Goal: Task Accomplishment & Management: Use online tool/utility

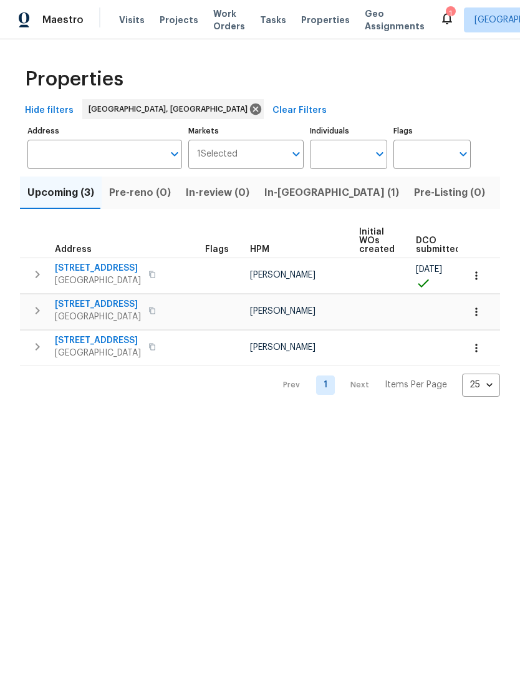
click at [122, 24] on span "Visits" at bounding box center [132, 20] width 26 height 12
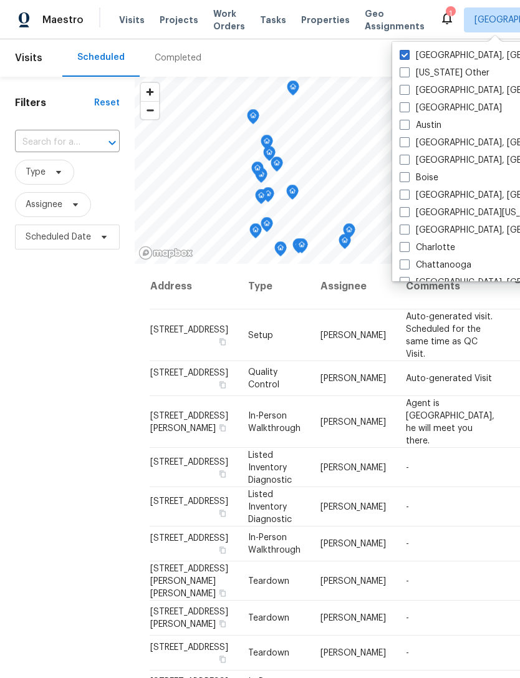
click at [412, 127] on label "Austin" at bounding box center [421, 125] width 42 height 12
click at [408, 127] on input "Austin" at bounding box center [404, 123] width 8 height 8
checkbox input "true"
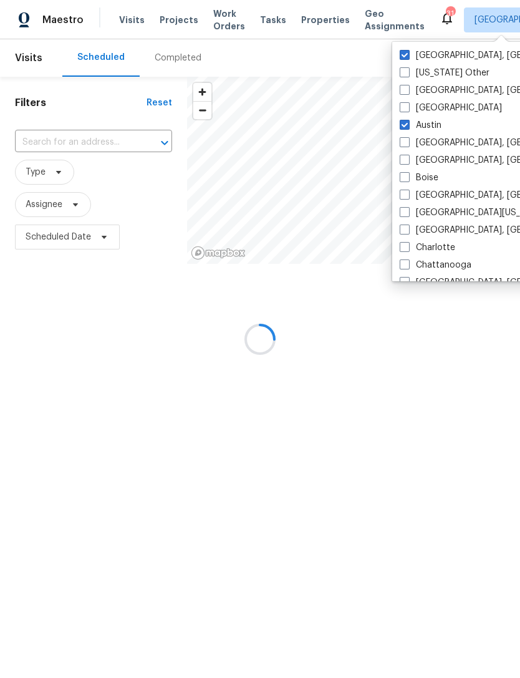
click at [405, 57] on span at bounding box center [405, 55] width 10 height 10
click at [405, 57] on input "[GEOGRAPHIC_DATA], [GEOGRAPHIC_DATA]" at bounding box center [404, 53] width 8 height 8
checkbox input "false"
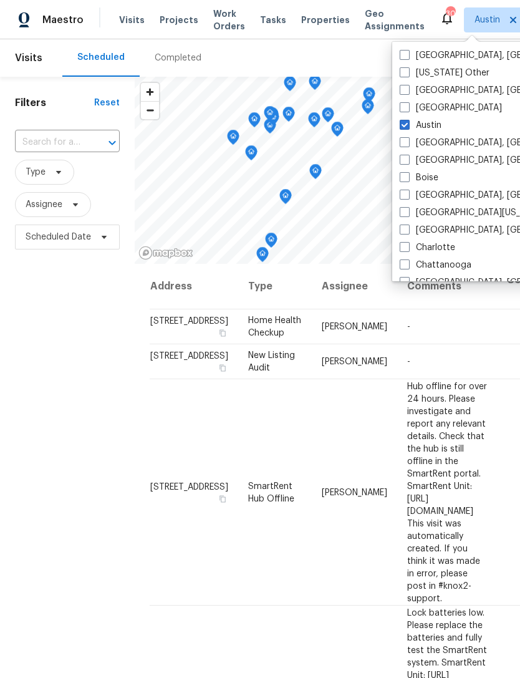
click at [65, 475] on div "Filters Reset ​ Type Assignee Scheduled Date" at bounding box center [67, 442] width 135 height 730
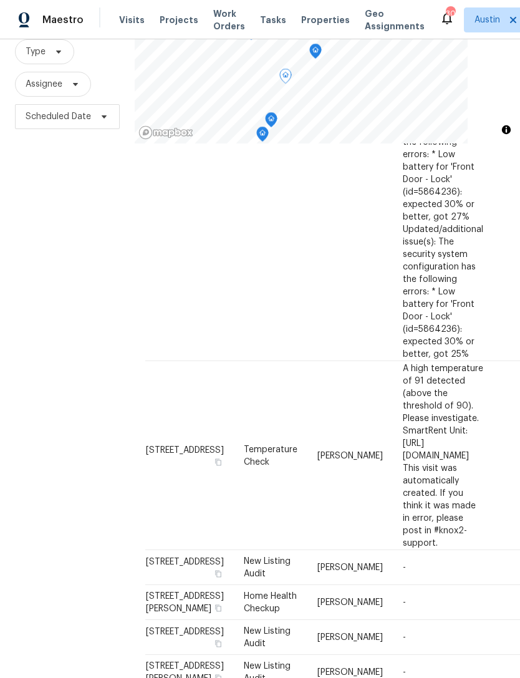
scroll to position [712, 4]
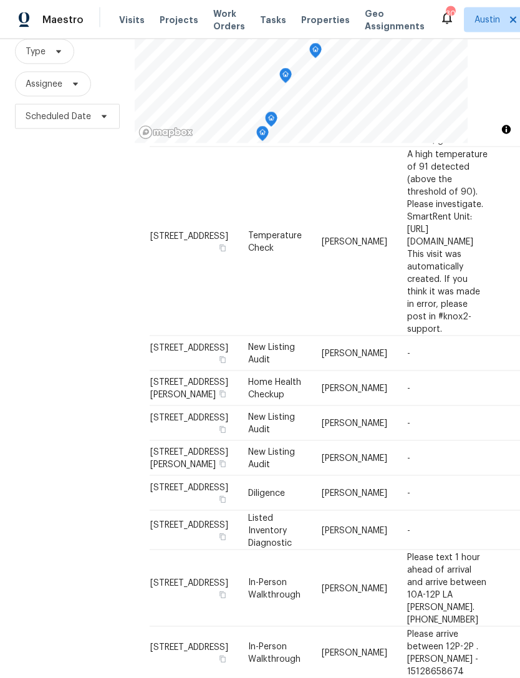
scroll to position [40, 0]
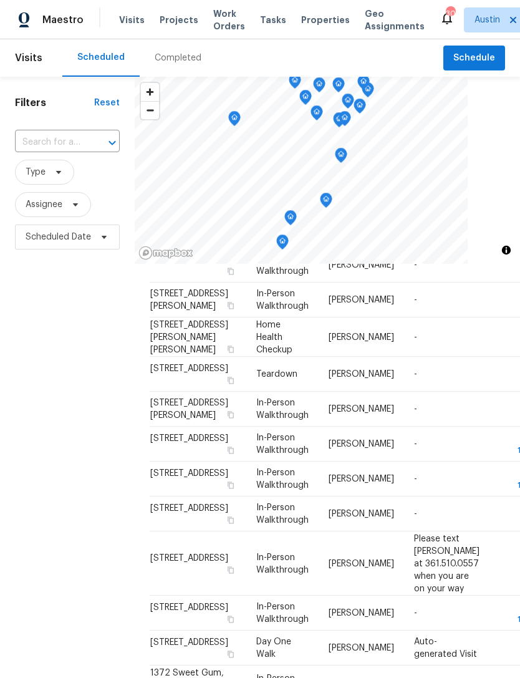
scroll to position [234, 0]
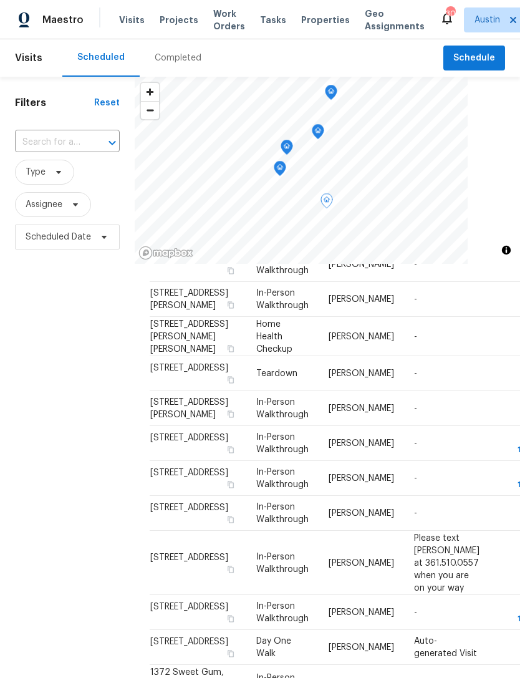
click at [0, 0] on icon at bounding box center [0, 0] width 0 height 0
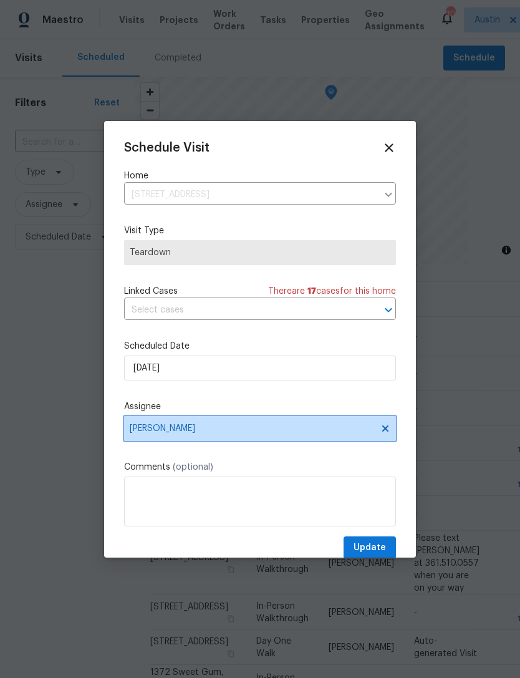
click at [227, 433] on span "[PERSON_NAME]" at bounding box center [252, 428] width 244 height 10
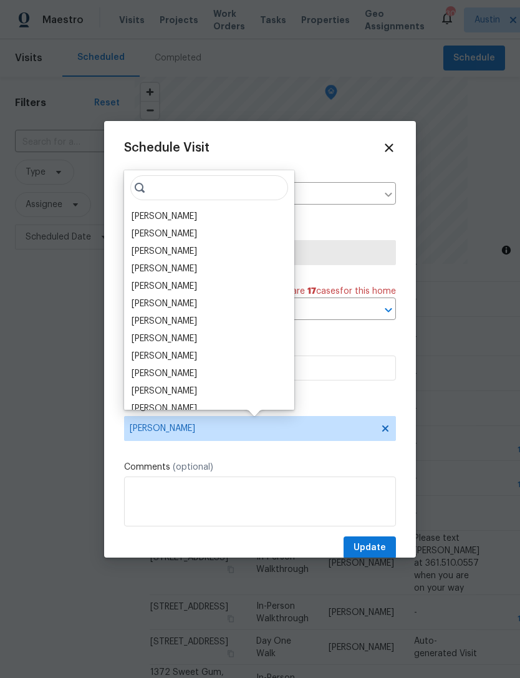
click at [205, 273] on div "[PERSON_NAME]" at bounding box center [209, 268] width 163 height 17
click at [183, 273] on div "[PERSON_NAME]" at bounding box center [164, 269] width 65 height 12
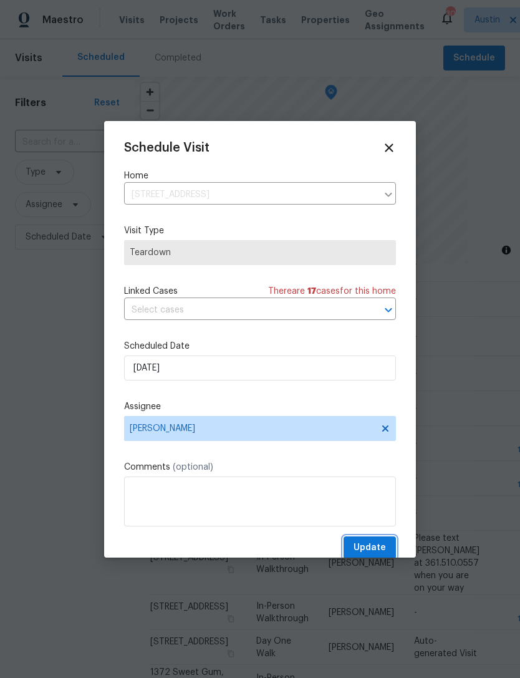
click at [375, 551] on span "Update" at bounding box center [370, 548] width 32 height 16
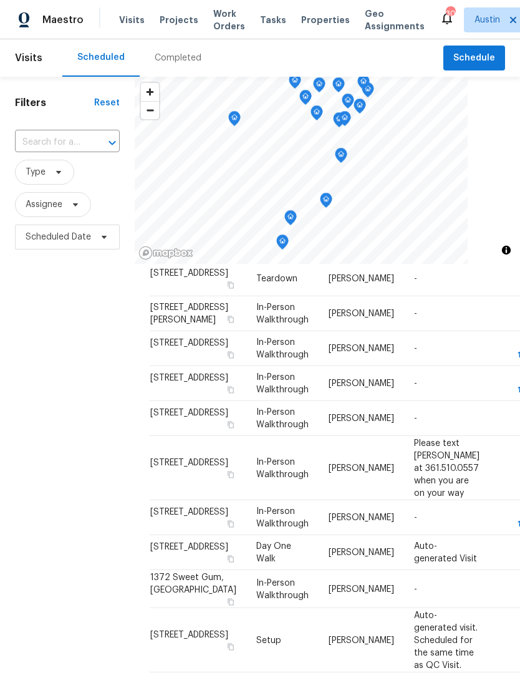
scroll to position [334, 0]
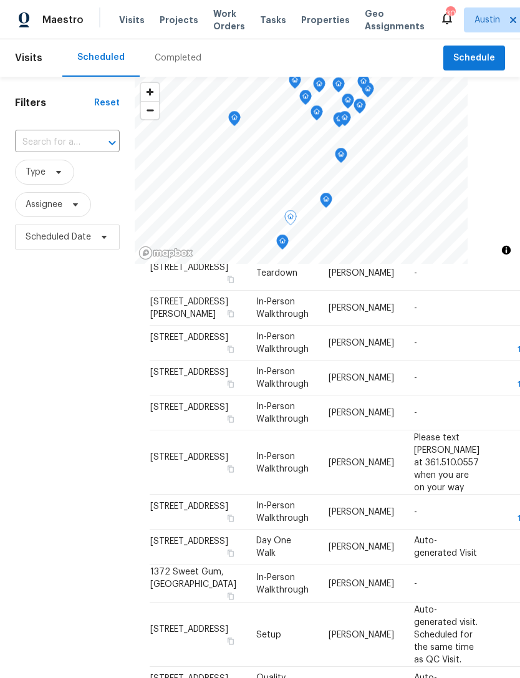
click at [0, 0] on span at bounding box center [0, 0] width 0 height 0
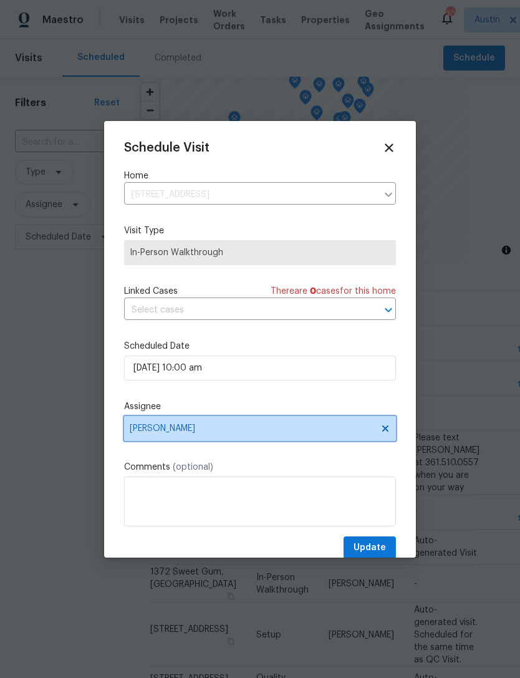
click at [238, 433] on span "[PERSON_NAME]" at bounding box center [252, 428] width 244 height 10
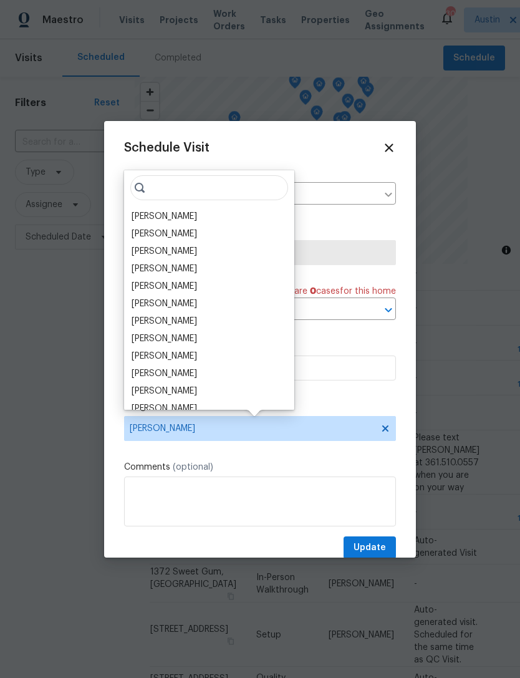
click at [179, 266] on div "[PERSON_NAME]" at bounding box center [164, 269] width 65 height 12
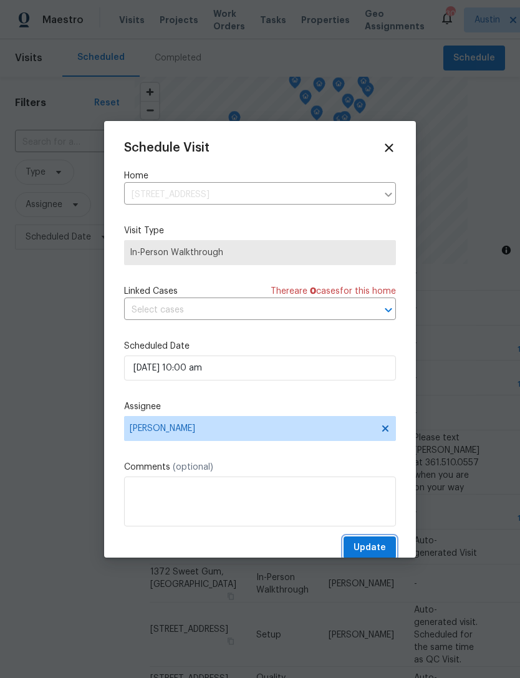
click at [374, 551] on span "Update" at bounding box center [370, 548] width 32 height 16
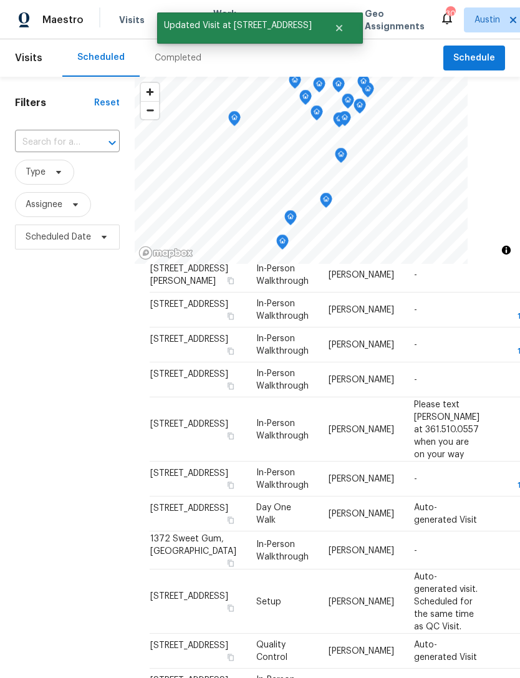
scroll to position [428, 0]
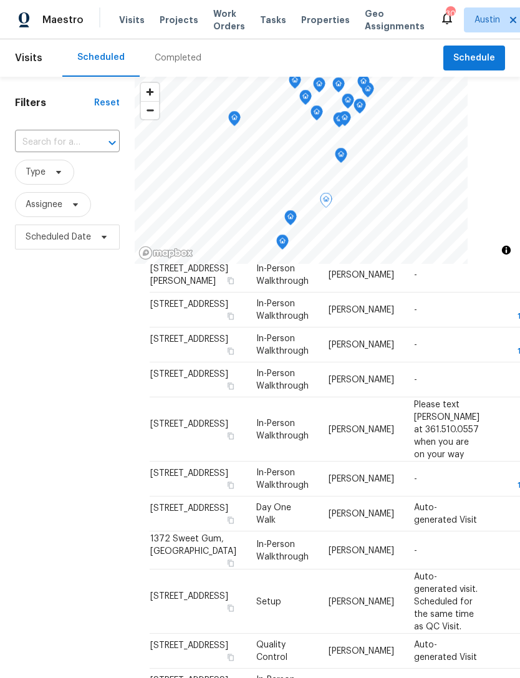
click at [0, 0] on icon at bounding box center [0, 0] width 0 height 0
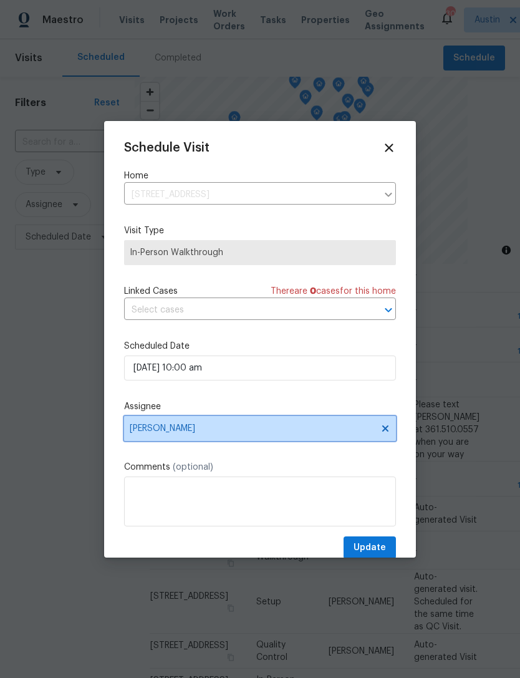
click at [222, 433] on span "[PERSON_NAME]" at bounding box center [252, 428] width 244 height 10
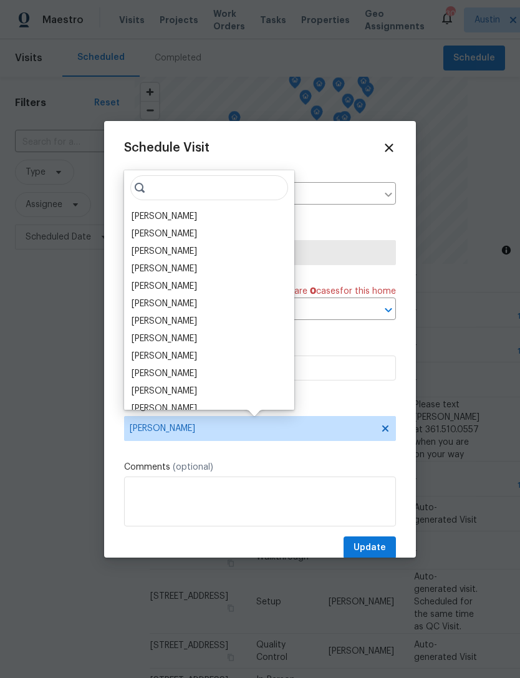
click at [180, 271] on div "[PERSON_NAME]" at bounding box center [164, 269] width 65 height 12
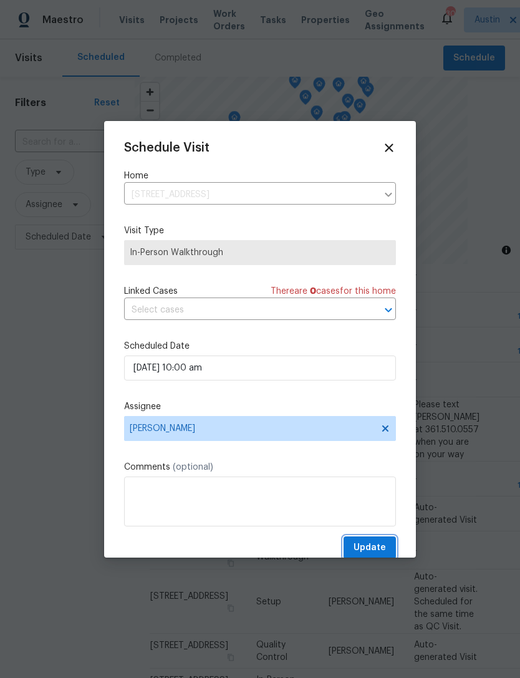
click at [376, 553] on span "Update" at bounding box center [370, 548] width 32 height 16
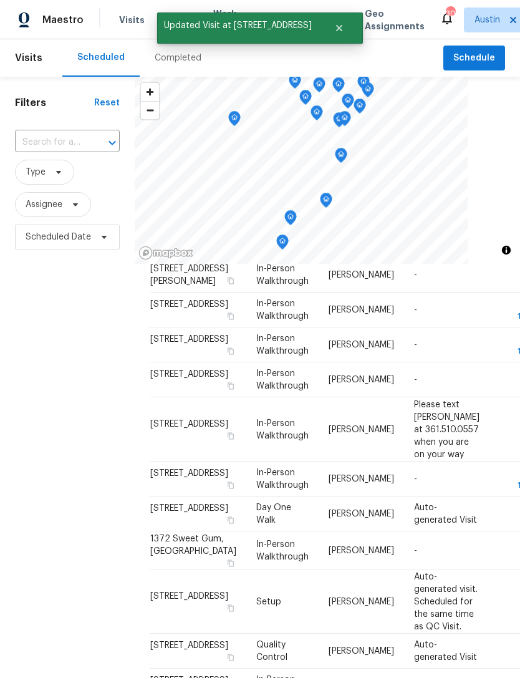
scroll to position [539, 0]
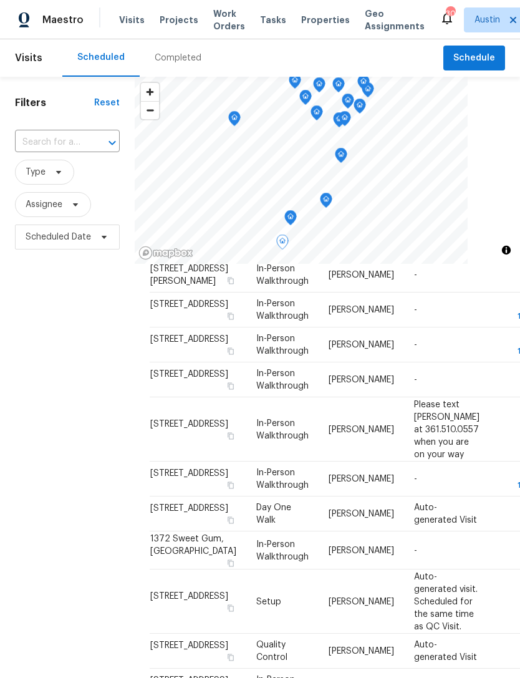
click at [0, 0] on icon at bounding box center [0, 0] width 0 height 0
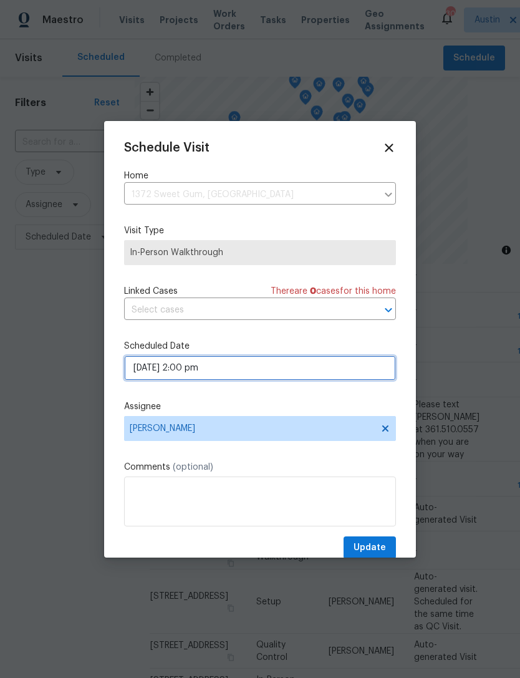
click at [234, 374] on input "09/29/2025 2:00 pm" at bounding box center [260, 367] width 272 height 25
select select "pm"
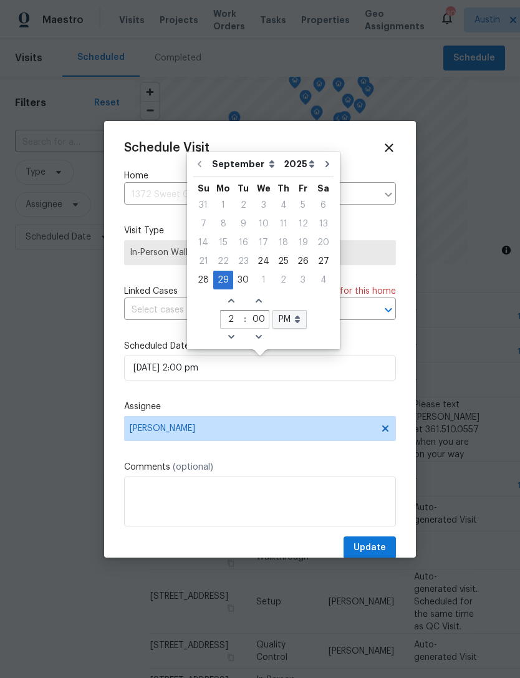
click at [266, 392] on div "Schedule Visit Home 1372 Sweet Gum, Kyle, TX 78640 ​ Visit Type In-Person Walkt…" at bounding box center [260, 350] width 272 height 418
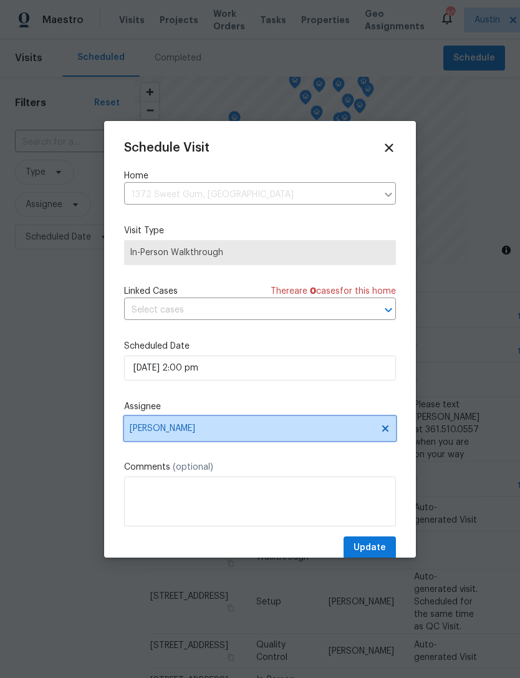
click at [231, 441] on span "[PERSON_NAME]" at bounding box center [260, 428] width 272 height 25
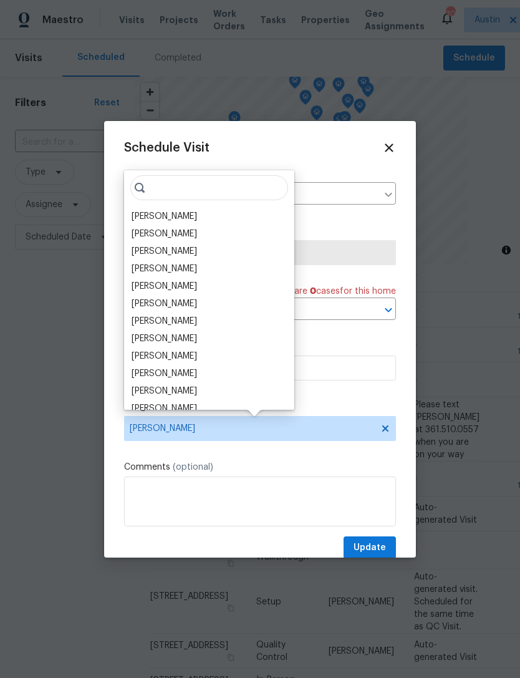
click at [182, 215] on div "[PERSON_NAME]" at bounding box center [164, 216] width 65 height 12
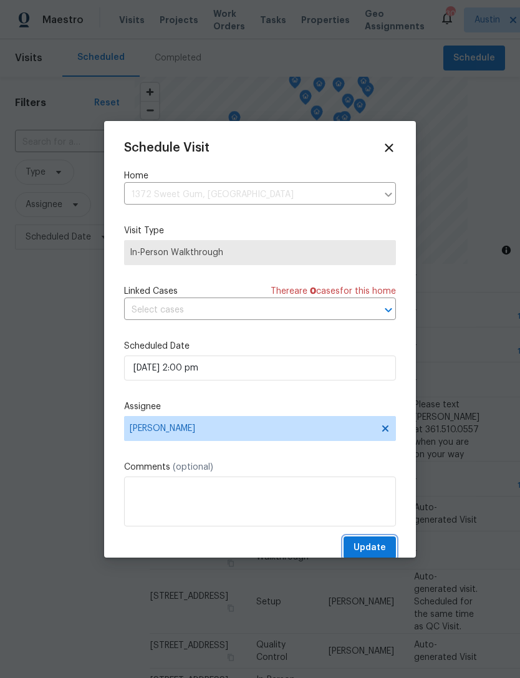
click at [379, 546] on span "Update" at bounding box center [370, 548] width 32 height 16
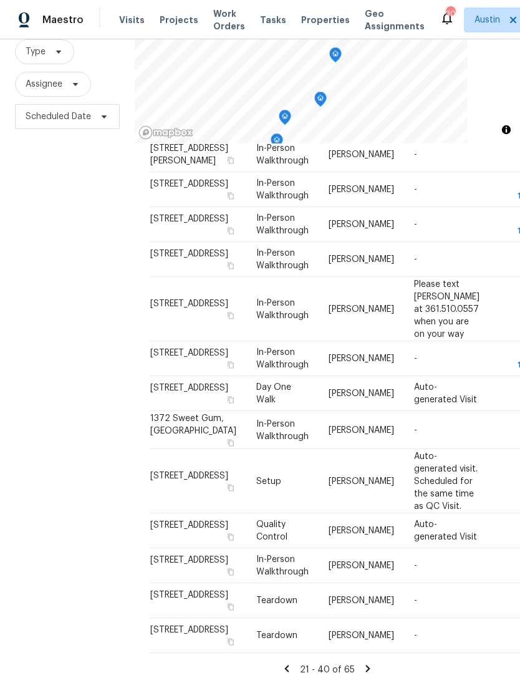
click at [366, 665] on icon at bounding box center [368, 668] width 4 height 7
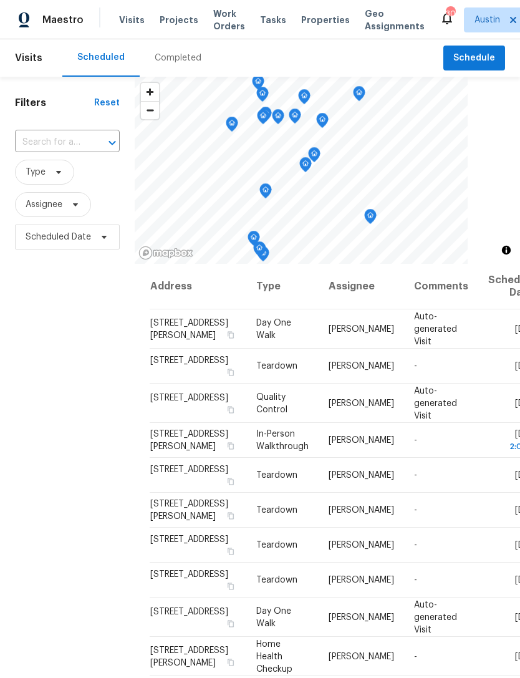
scroll to position [0, 0]
click at [0, 0] on icon at bounding box center [0, 0] width 0 height 0
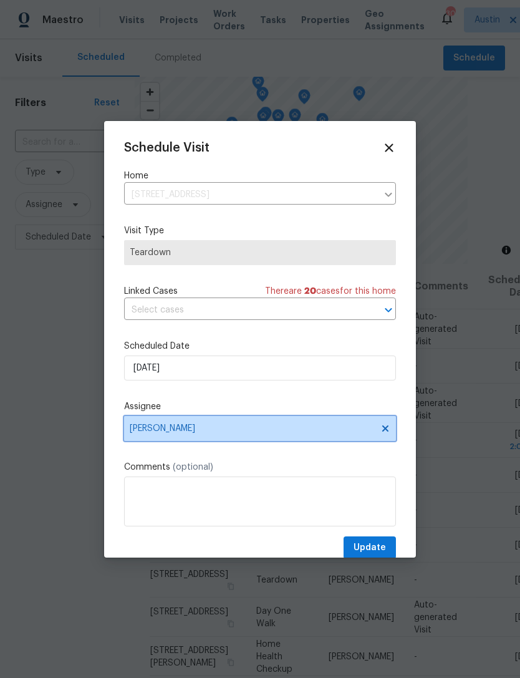
click at [224, 433] on span "[PERSON_NAME]" at bounding box center [252, 428] width 244 height 10
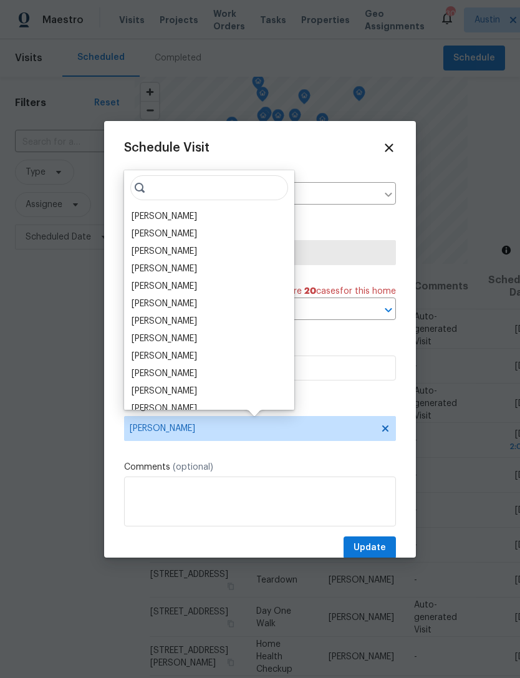
click at [193, 269] on div "[PERSON_NAME]" at bounding box center [164, 269] width 65 height 12
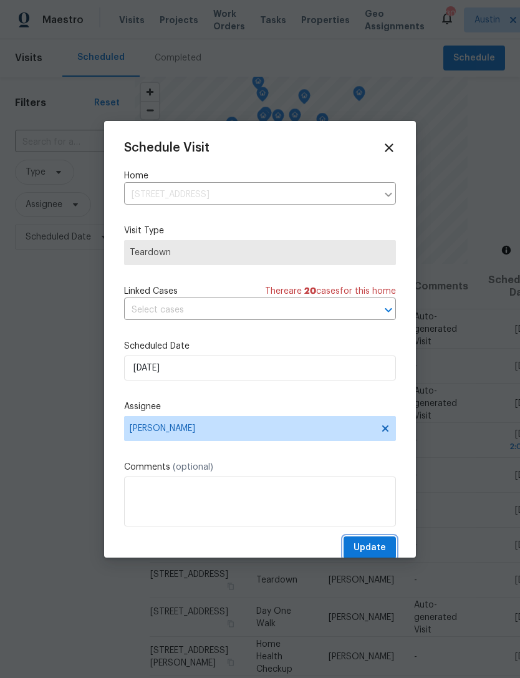
click at [379, 553] on span "Update" at bounding box center [370, 548] width 32 height 16
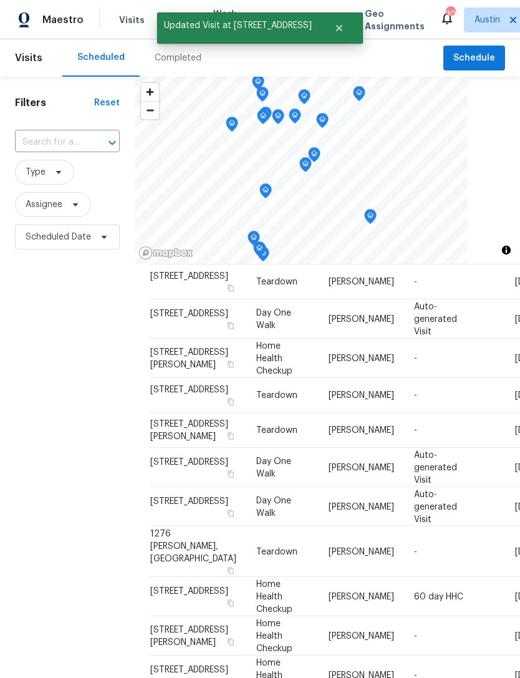
scroll to position [322, 0]
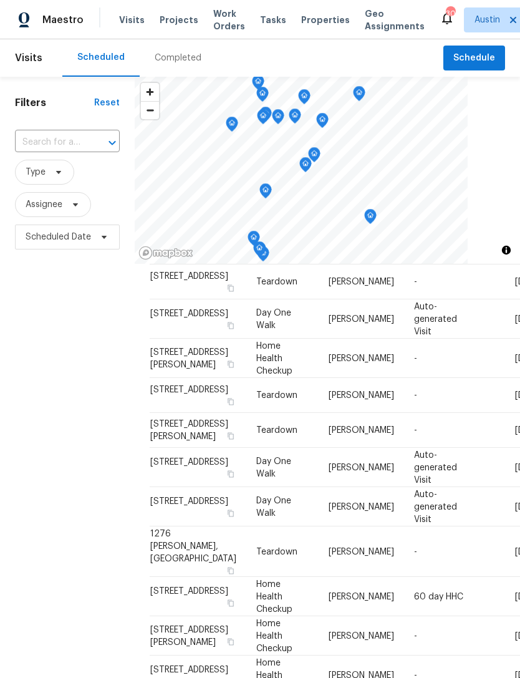
click at [0, 0] on span at bounding box center [0, 0] width 0 height 0
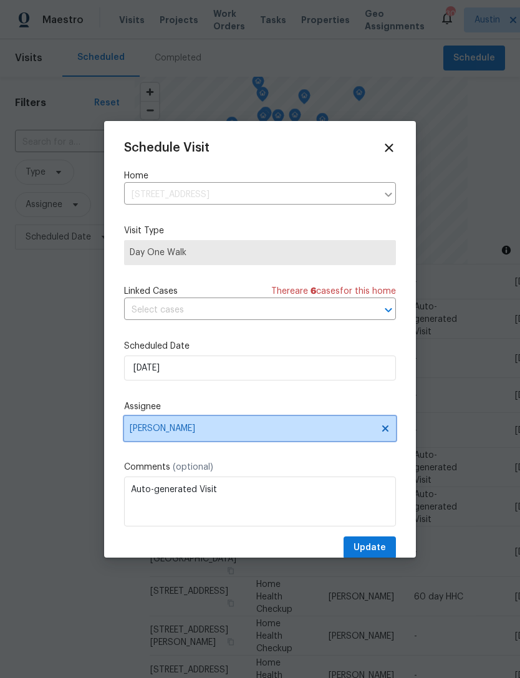
click at [227, 433] on span "[PERSON_NAME]" at bounding box center [252, 428] width 244 height 10
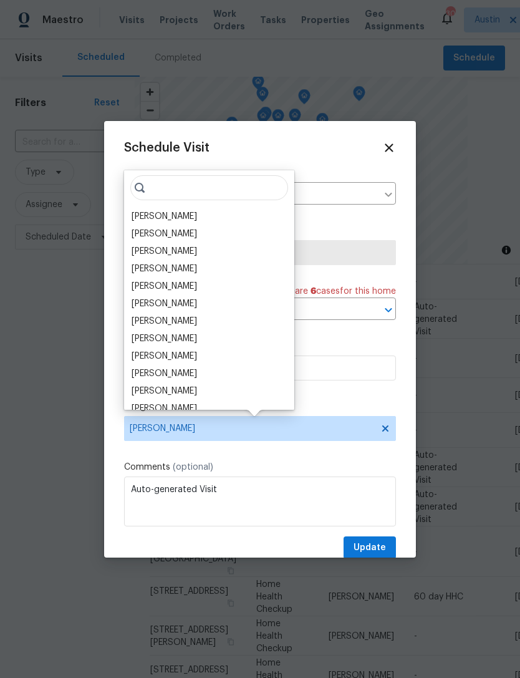
click at [200, 211] on div "[PERSON_NAME]" at bounding box center [209, 216] width 163 height 17
click at [178, 220] on div "[PERSON_NAME]" at bounding box center [164, 216] width 65 height 12
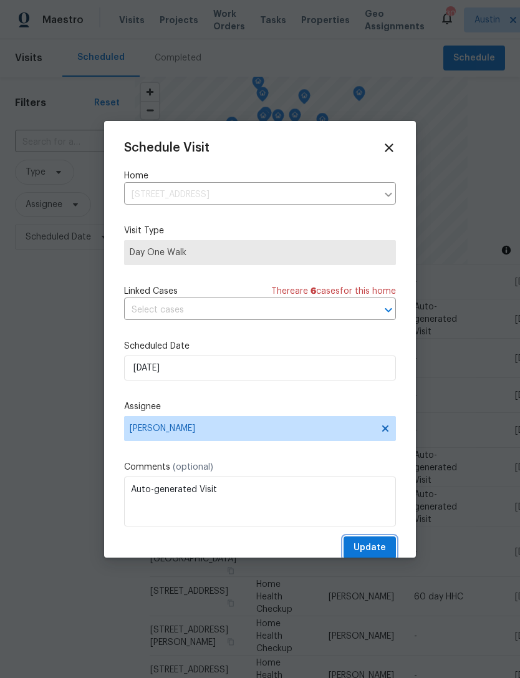
click at [374, 551] on span "Update" at bounding box center [370, 548] width 32 height 16
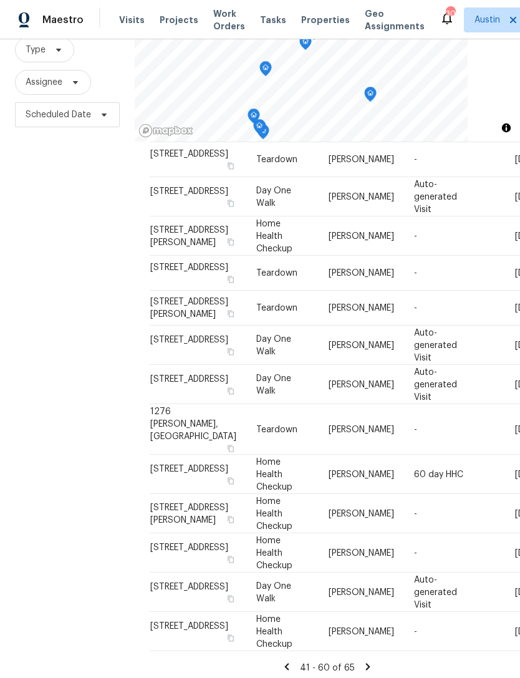
scroll to position [120, 0]
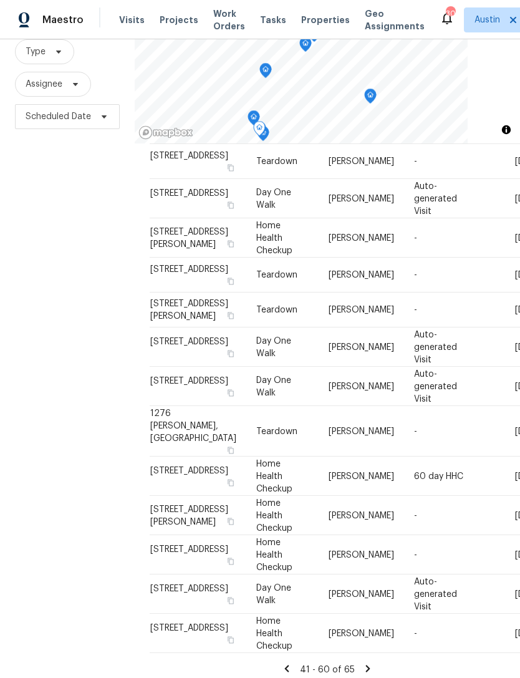
click at [0, 0] on icon at bounding box center [0, 0] width 0 height 0
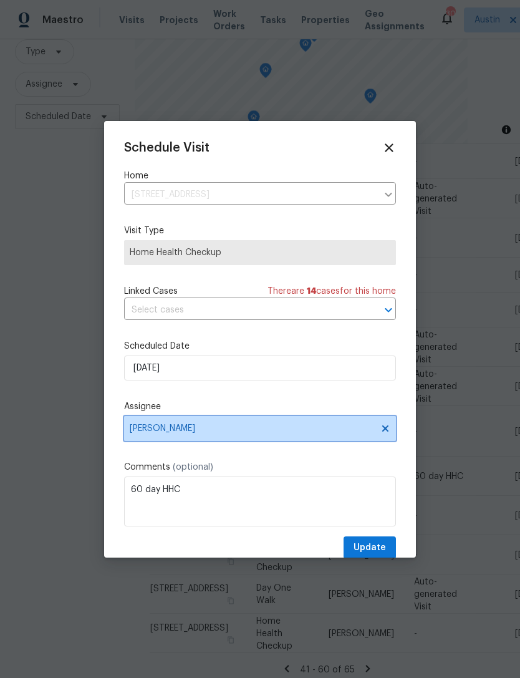
click at [233, 438] on span "Chris Fuentes" at bounding box center [260, 428] width 272 height 25
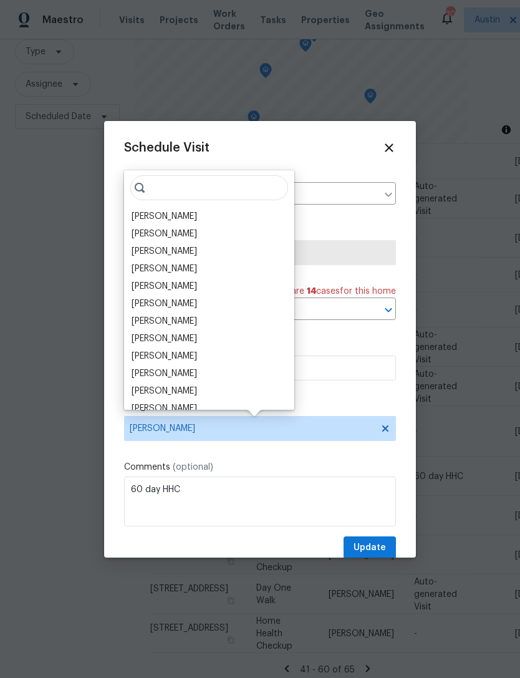
click at [190, 221] on div "[PERSON_NAME]" at bounding box center [164, 216] width 65 height 12
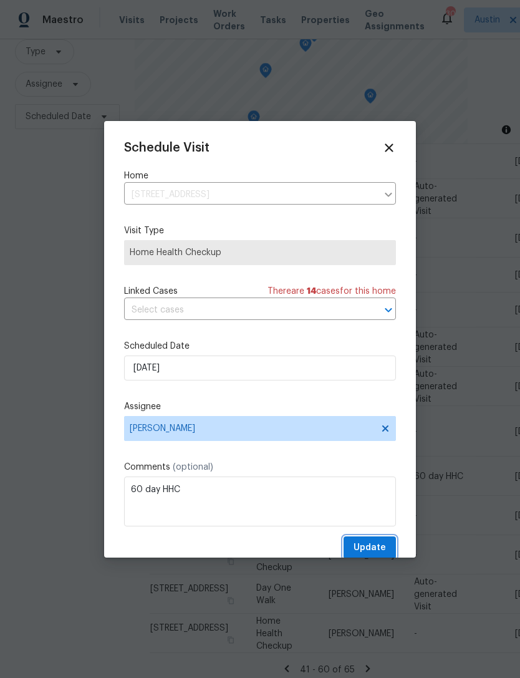
click at [381, 551] on span "Update" at bounding box center [370, 548] width 32 height 16
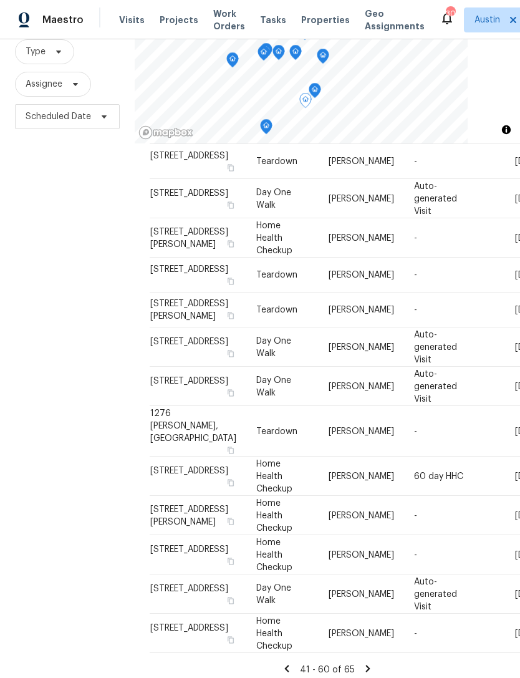
scroll to position [577, 0]
click at [366, 665] on icon at bounding box center [368, 668] width 4 height 7
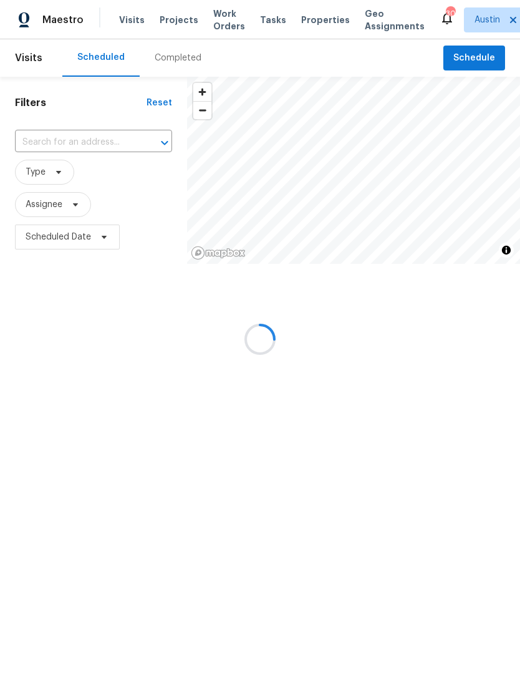
scroll to position [0, 0]
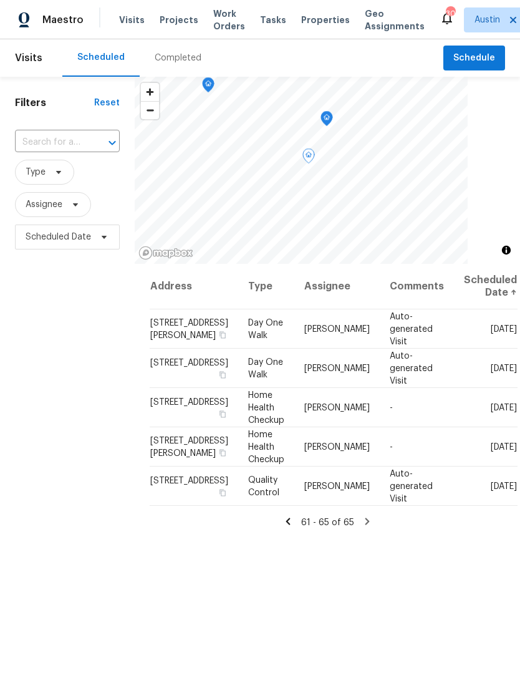
click at [0, 0] on icon at bounding box center [0, 0] width 0 height 0
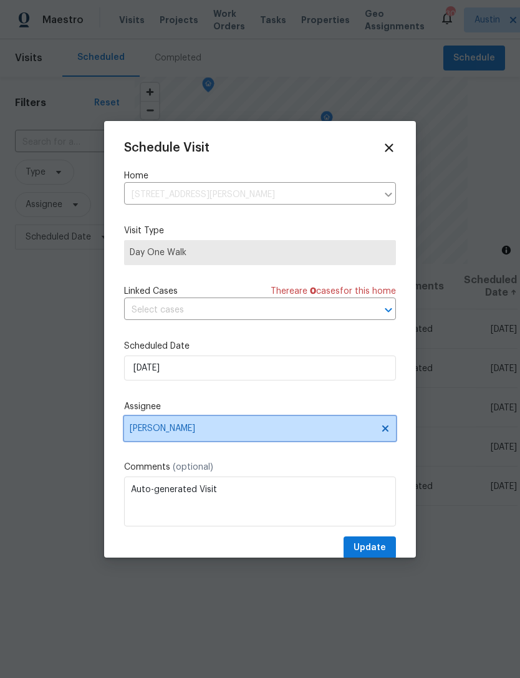
click at [221, 431] on span "[PERSON_NAME]" at bounding box center [252, 428] width 244 height 10
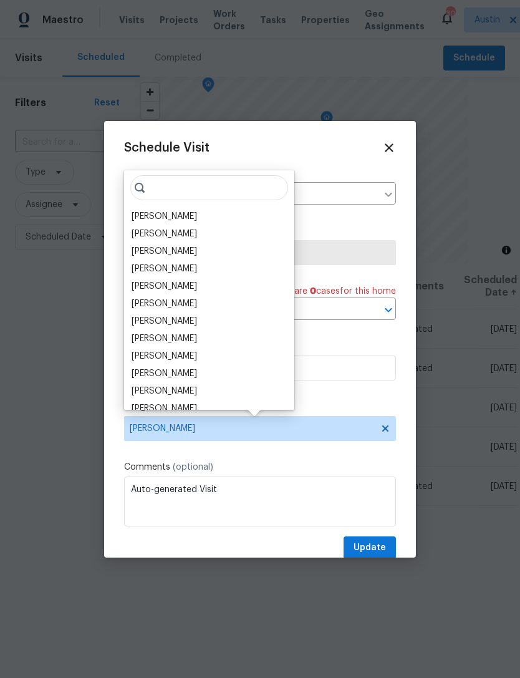
click at [197, 266] on div "[PERSON_NAME]" at bounding box center [164, 269] width 65 height 12
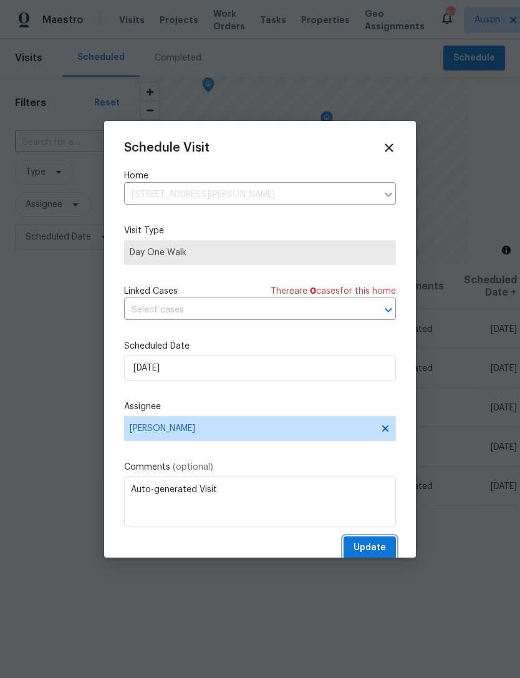
click at [379, 550] on span "Update" at bounding box center [370, 548] width 32 height 16
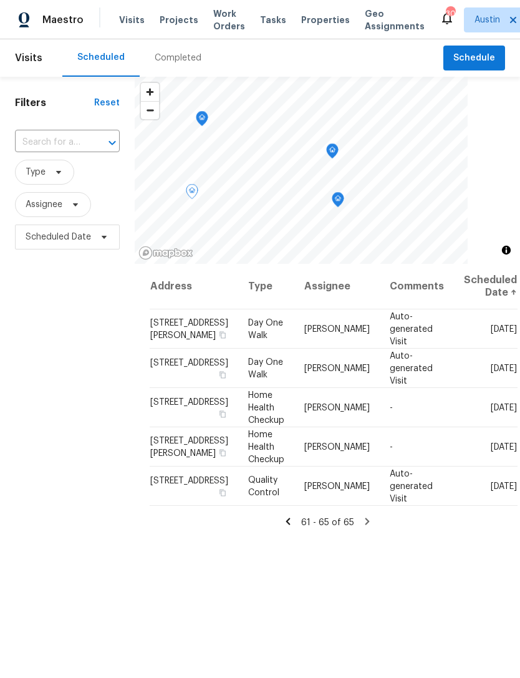
click at [0, 0] on icon at bounding box center [0, 0] width 0 height 0
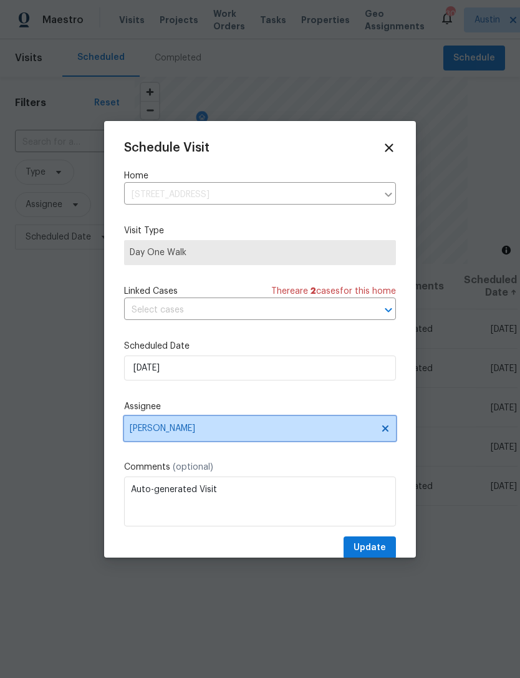
click at [212, 433] on span "[PERSON_NAME]" at bounding box center [252, 428] width 244 height 10
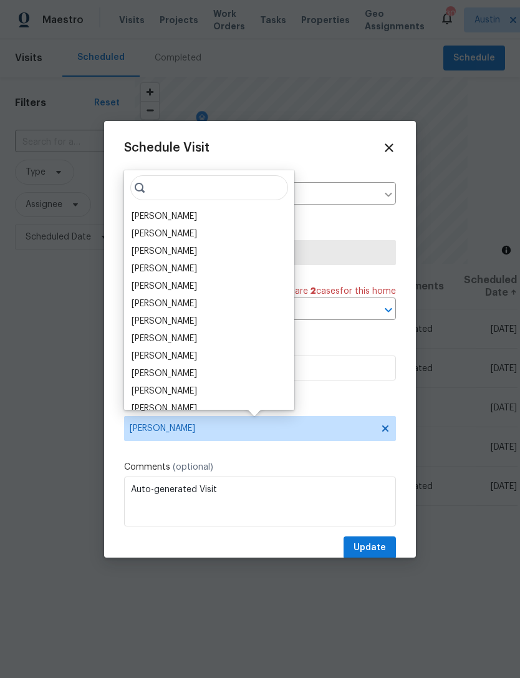
click at [191, 216] on div "[PERSON_NAME]" at bounding box center [164, 216] width 65 height 12
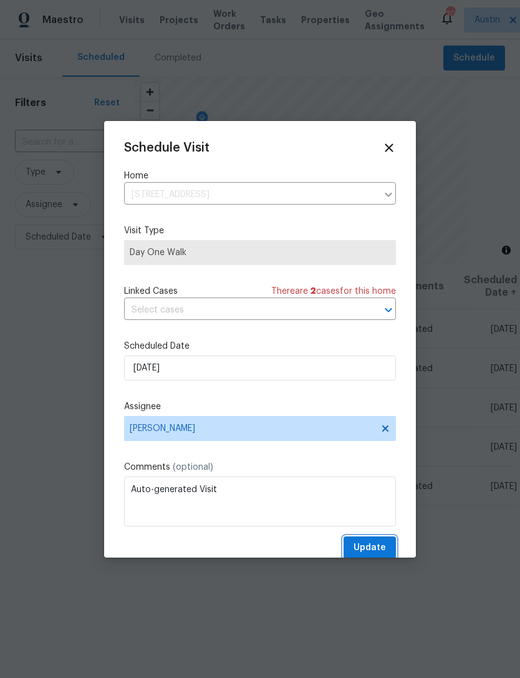
click at [380, 555] on span "Update" at bounding box center [370, 548] width 32 height 16
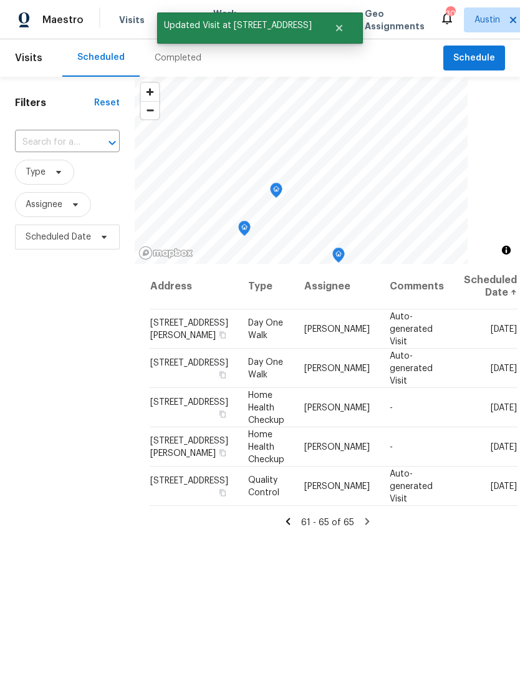
click at [370, 527] on icon at bounding box center [367, 521] width 11 height 11
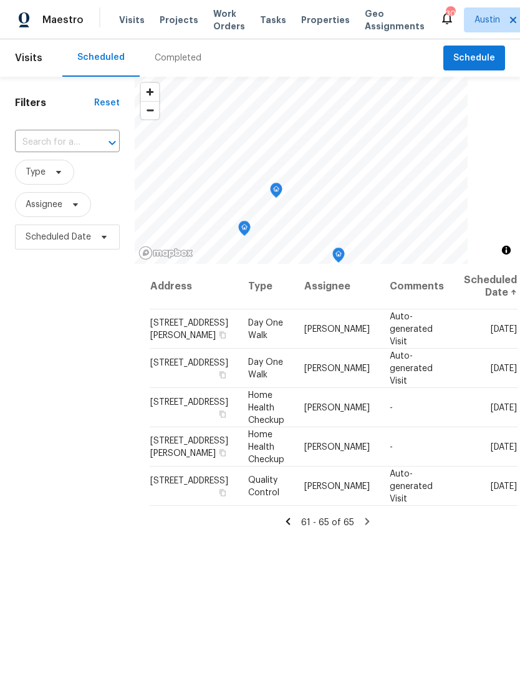
click at [292, 527] on icon at bounding box center [288, 521] width 11 height 11
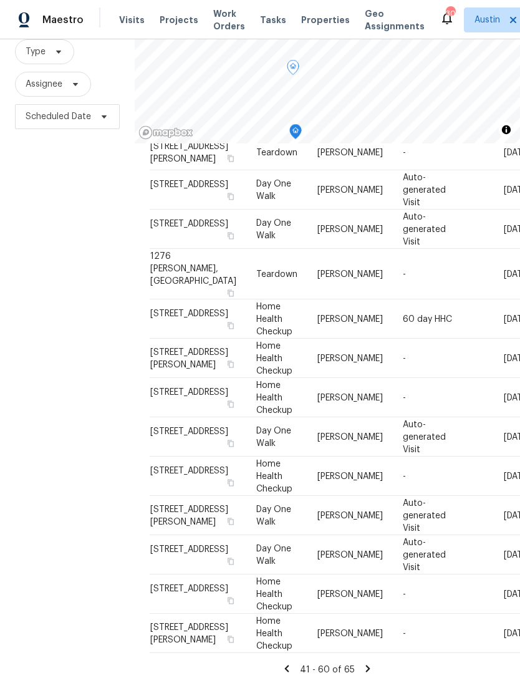
scroll to position [40, 0]
click at [292, 663] on icon at bounding box center [286, 668] width 11 height 11
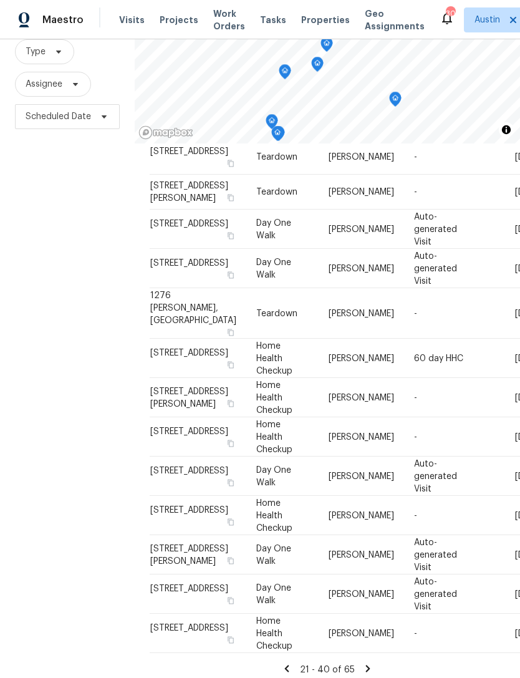
click at [289, 670] on div "Address Type Assignee Comments Scheduled Date ↑ 405 Velma Dr, Taylor, TX 76574 …" at bounding box center [327, 414] width 385 height 543
click at [289, 665] on icon at bounding box center [287, 668] width 4 height 7
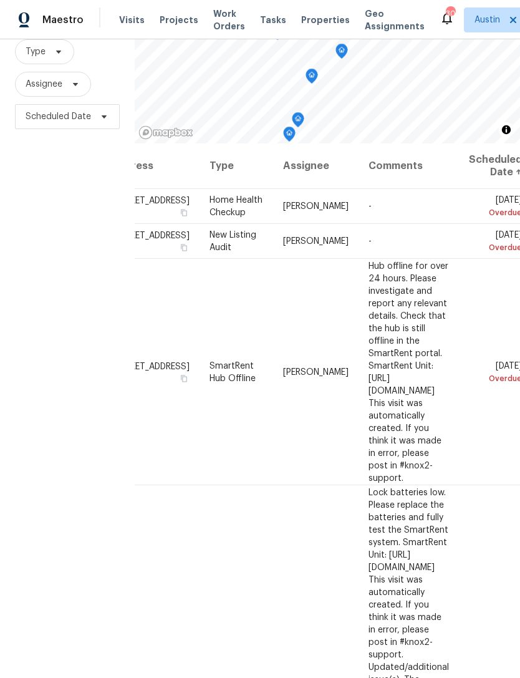
scroll to position [0, 39]
